Goal: Information Seeking & Learning: Learn about a topic

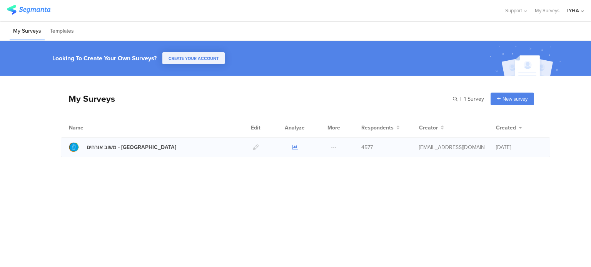
click at [296, 145] on icon at bounding box center [295, 148] width 6 height 6
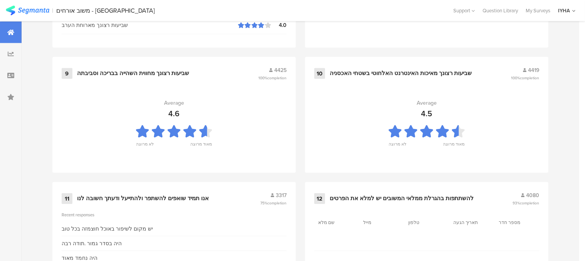
scroll to position [865, 0]
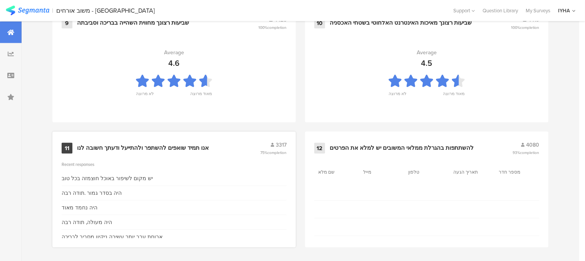
click at [192, 145] on div "אנו תמיד שואפים להשתפר ולהתייעל ודעתך חשובה לנו" at bounding box center [143, 148] width 132 height 8
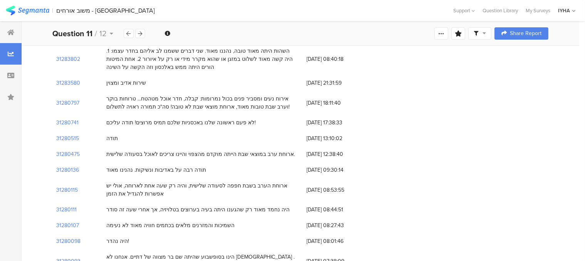
scroll to position [231, 0]
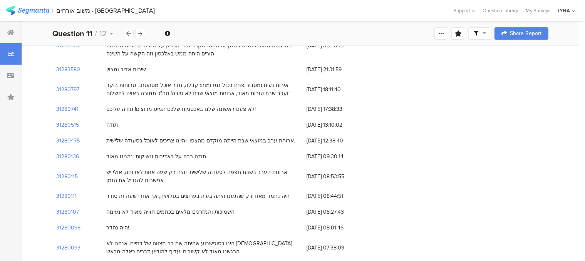
click at [68, 141] on section "31280475" at bounding box center [67, 141] width 23 height 8
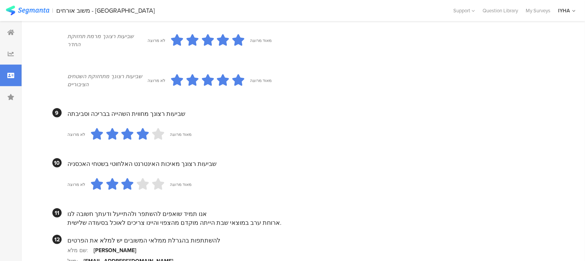
scroll to position [743, 0]
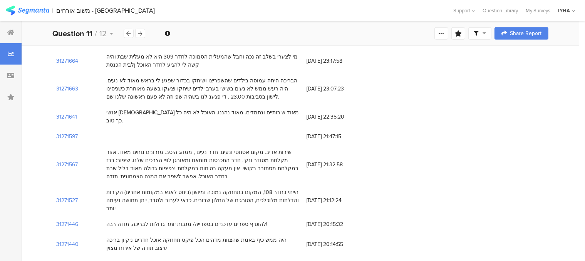
scroll to position [231, 0]
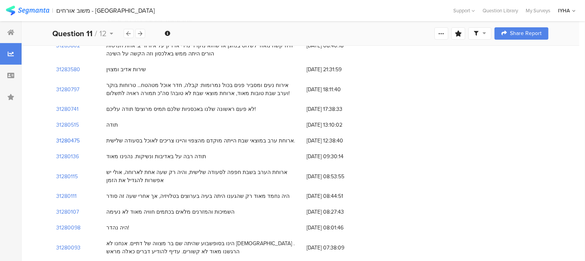
click at [77, 138] on section "31280475" at bounding box center [67, 141] width 23 height 8
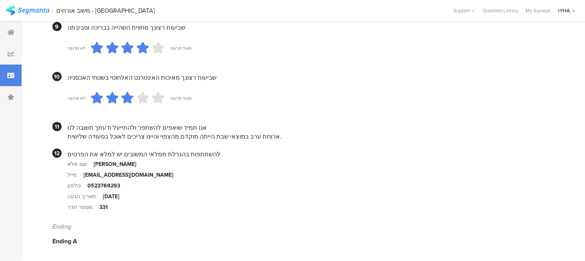
scroll to position [589, 0]
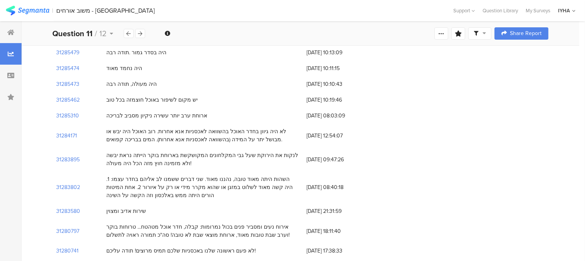
scroll to position [77, 0]
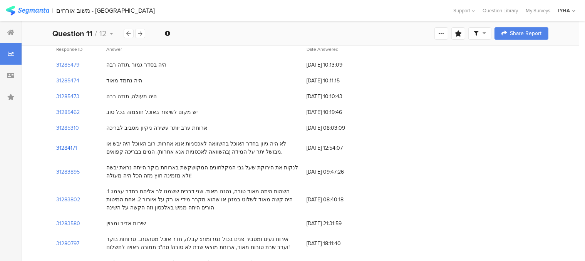
click at [73, 148] on section "31284171" at bounding box center [66, 148] width 21 height 8
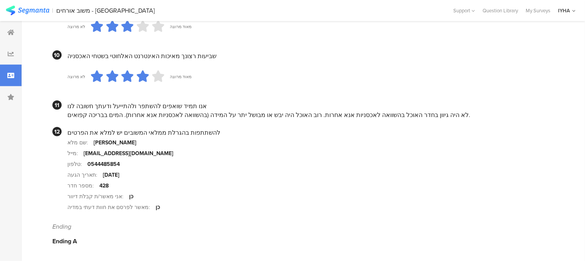
scroll to position [764, 0]
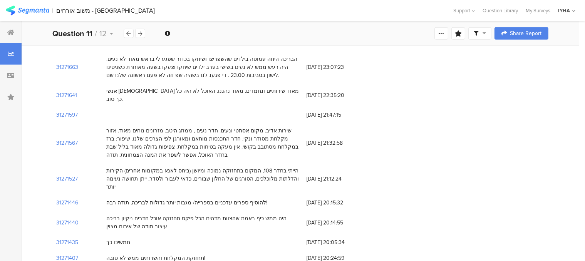
scroll to position [77, 0]
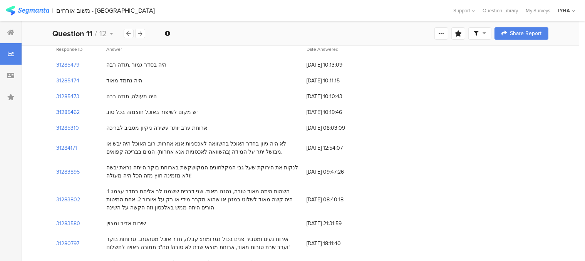
click at [69, 110] on section "31285462" at bounding box center [67, 112] width 23 height 8
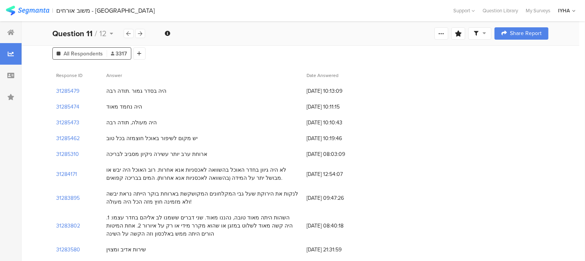
scroll to position [38, 0]
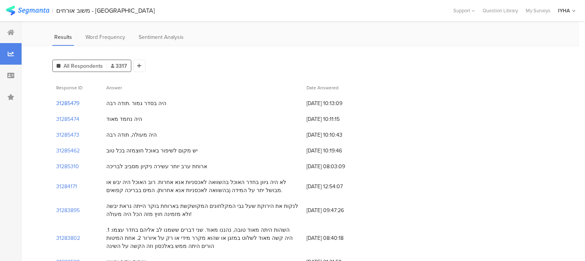
click at [71, 105] on section "31285479" at bounding box center [67, 103] width 23 height 8
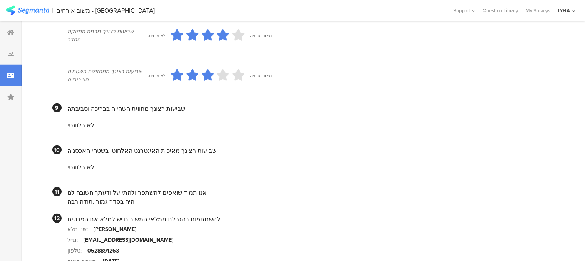
scroll to position [693, 0]
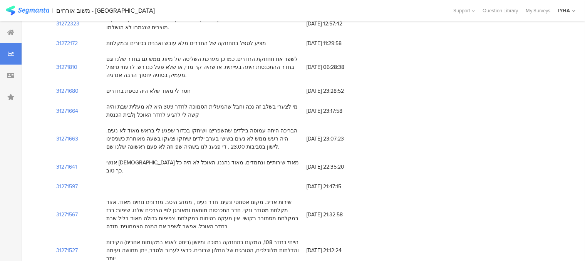
scroll to position [38, 0]
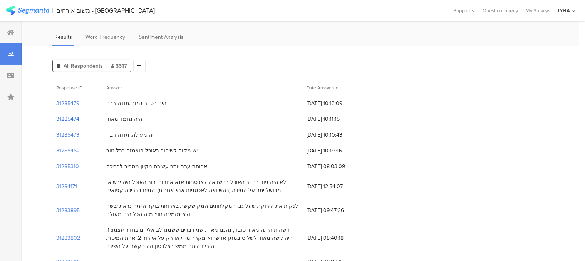
click at [73, 119] on section "31285474" at bounding box center [67, 119] width 23 height 8
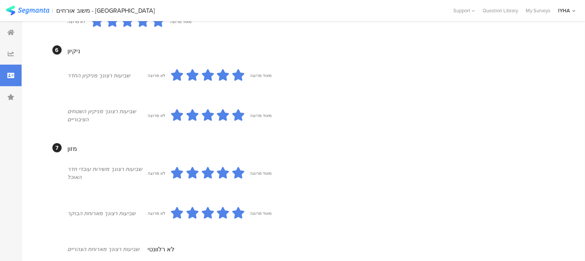
scroll to position [233, 0]
